Goal: Transaction & Acquisition: Download file/media

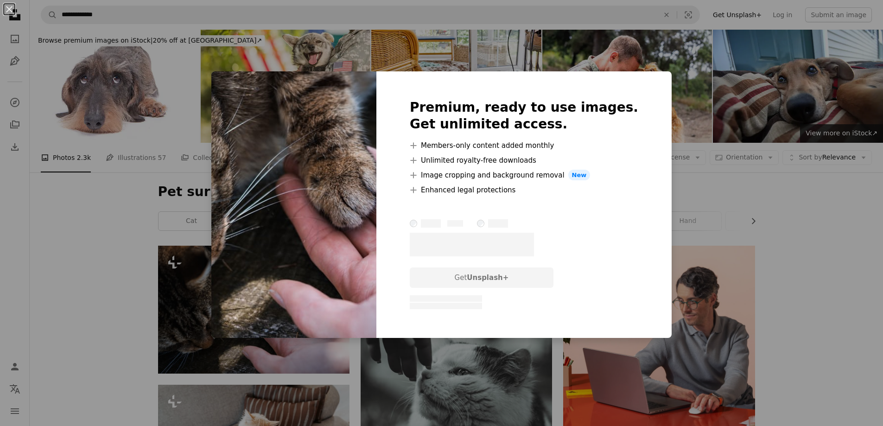
scroll to position [93, 0]
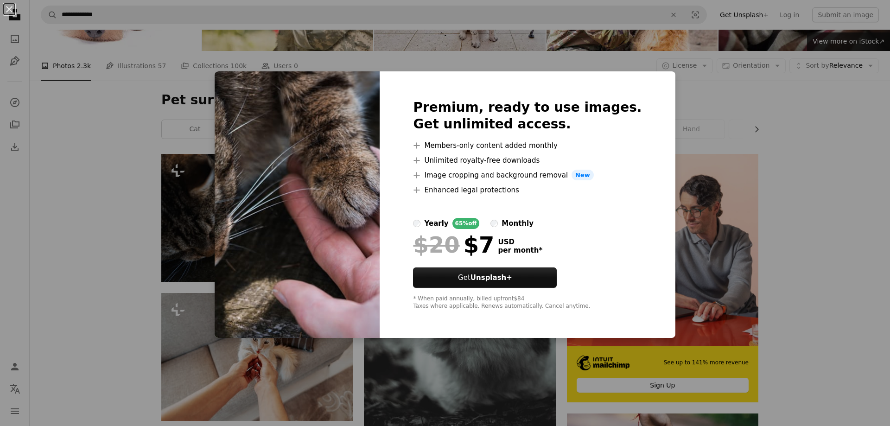
click at [113, 205] on div "An X shape Premium, ready to use images. Get unlimited access. A plus sign Memb…" at bounding box center [445, 213] width 890 height 426
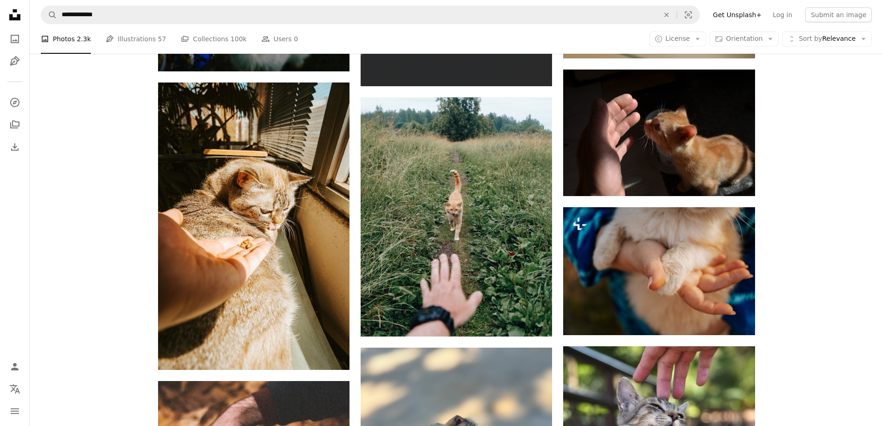
scroll to position [1020, 0]
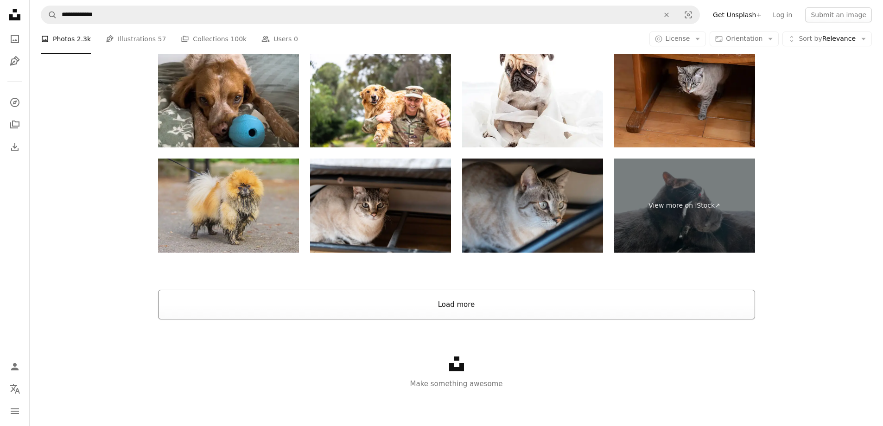
click at [456, 310] on button "Load more" at bounding box center [456, 305] width 597 height 30
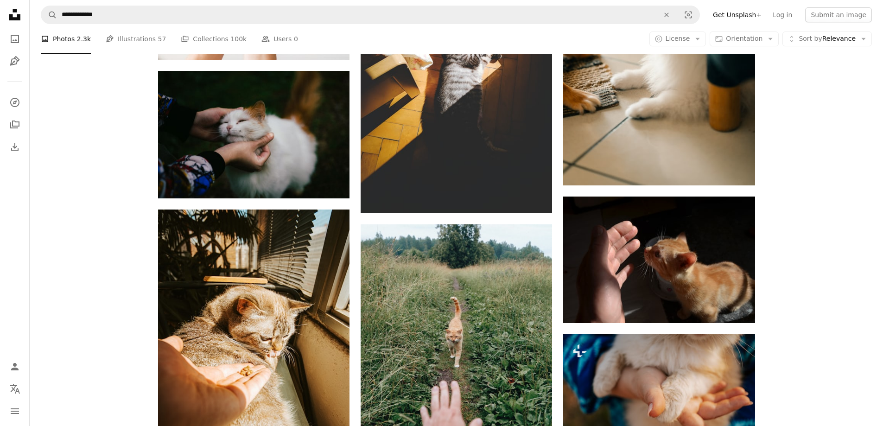
scroll to position [700, 0]
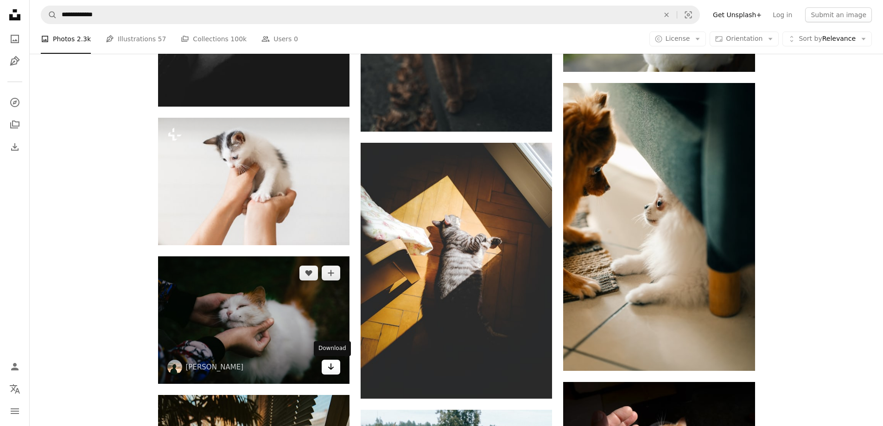
click at [336, 368] on link "Arrow pointing down" at bounding box center [331, 367] width 19 height 15
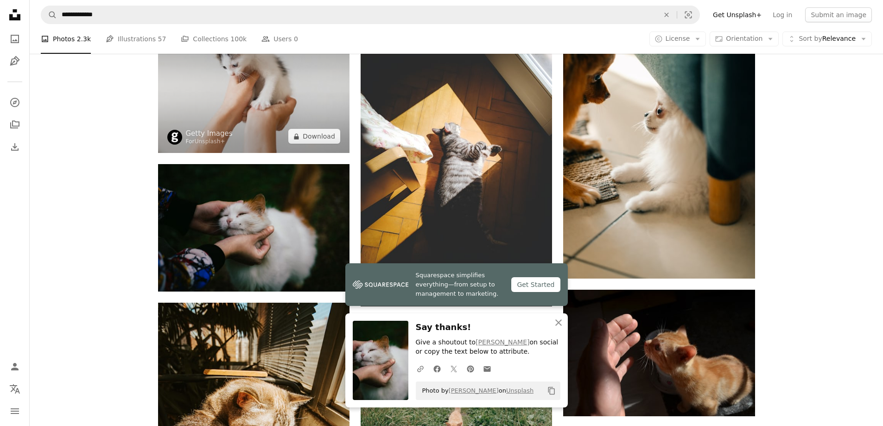
scroll to position [792, 0]
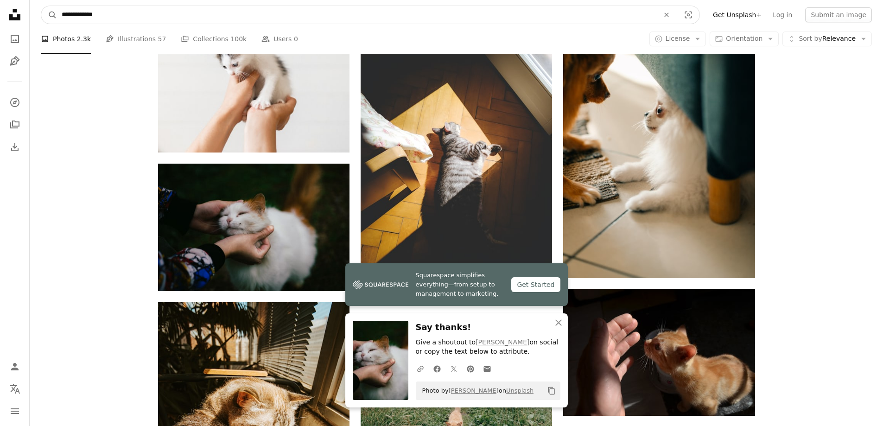
click at [197, 19] on input "**********" at bounding box center [356, 15] width 599 height 18
type input "********"
click button "A magnifying glass" at bounding box center [49, 15] width 16 height 18
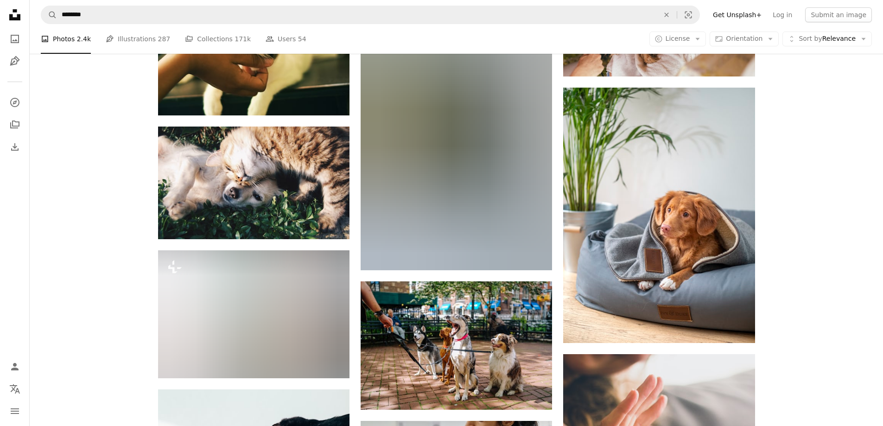
scroll to position [881, 0]
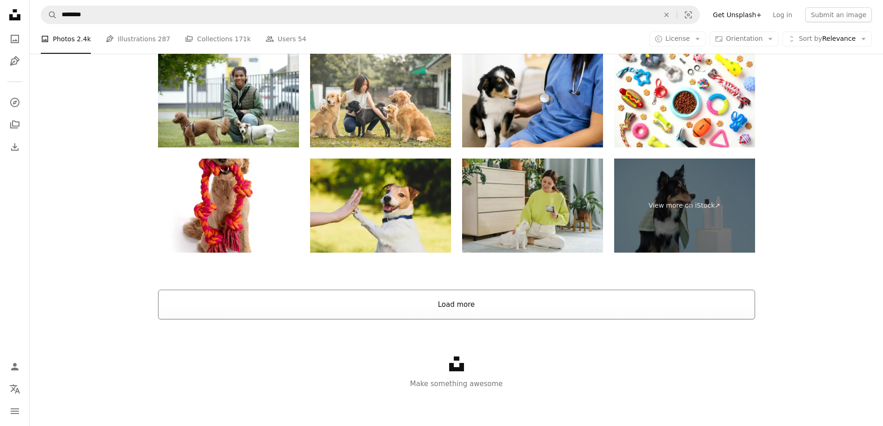
click at [469, 312] on button "Load more" at bounding box center [456, 305] width 597 height 30
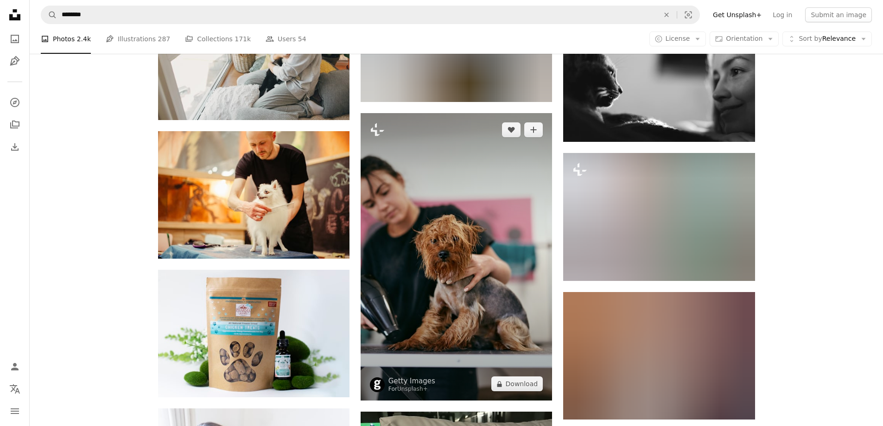
scroll to position [2714, 0]
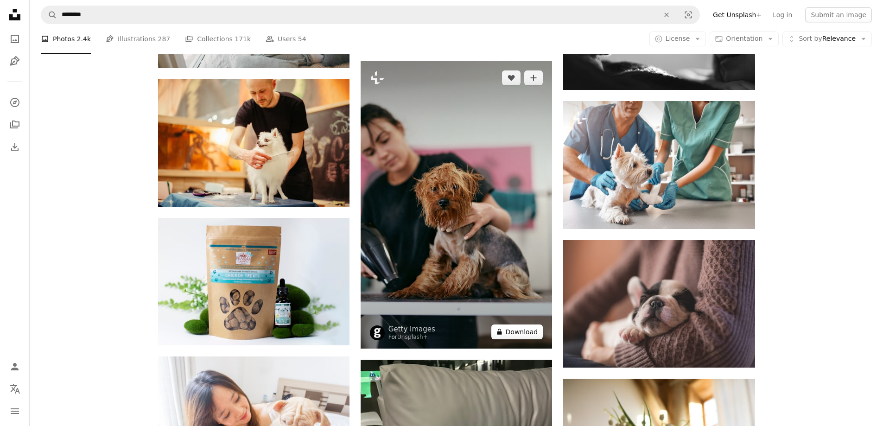
click at [529, 332] on button "A lock Download" at bounding box center [517, 331] width 52 height 15
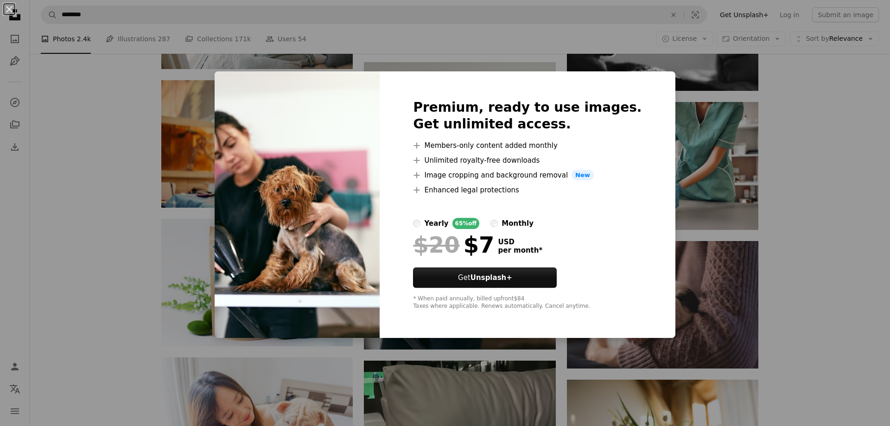
click at [506, 37] on div "An X shape Premium, ready to use images. Get unlimited access. A plus sign Memb…" at bounding box center [445, 213] width 890 height 426
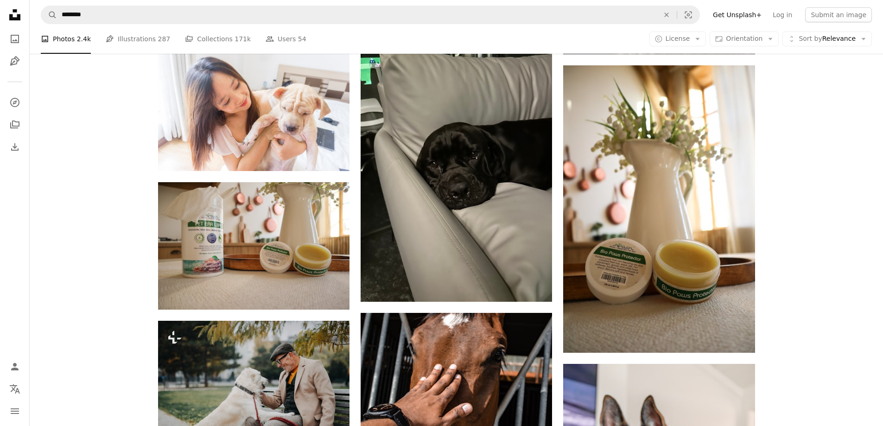
scroll to position [3178, 0]
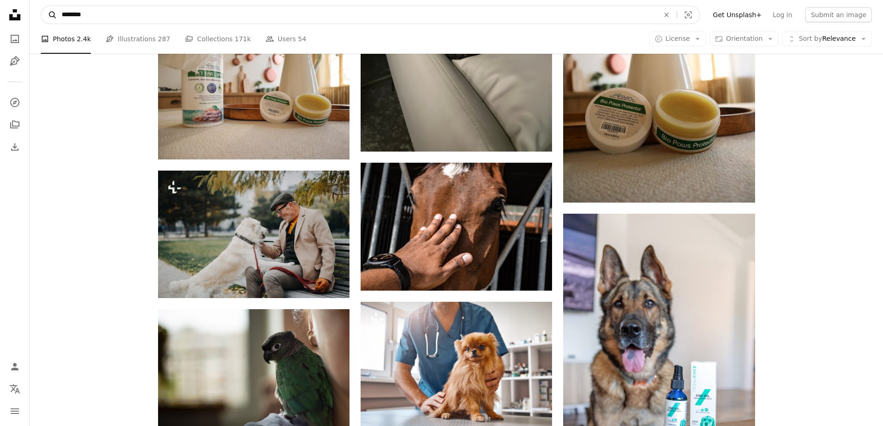
drag, startPoint x: 70, startPoint y: 17, endPoint x: 46, endPoint y: 16, distance: 24.6
click at [47, 16] on form "A magnifying glass ******** An X shape Visual search" at bounding box center [370, 15] width 659 height 19
type input "********"
click button "A magnifying glass" at bounding box center [49, 15] width 16 height 18
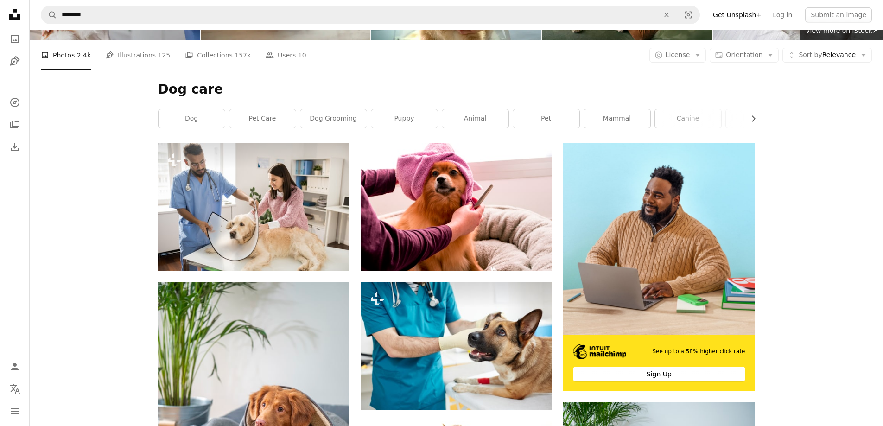
scroll to position [139, 0]
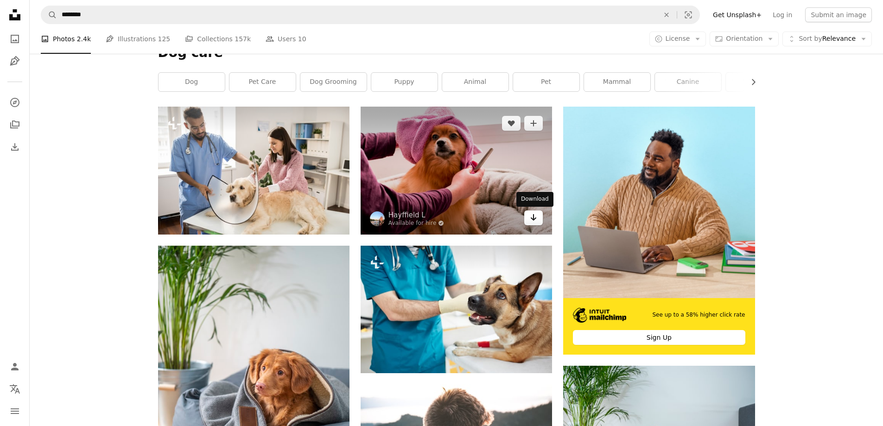
click at [534, 221] on icon "Arrow pointing down" at bounding box center [533, 217] width 7 height 11
